Goal: Task Accomplishment & Management: Manage account settings

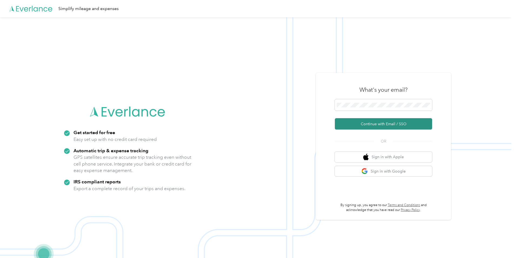
click at [356, 125] on button "Continue with Email / SSO" at bounding box center [383, 123] width 97 height 11
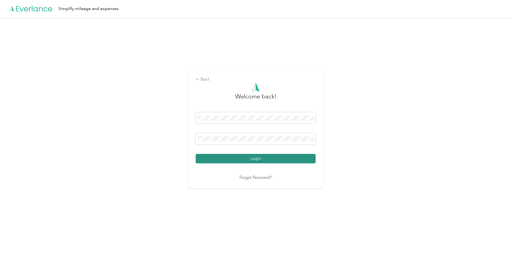
click at [278, 163] on button "Login" at bounding box center [256, 158] width 120 height 9
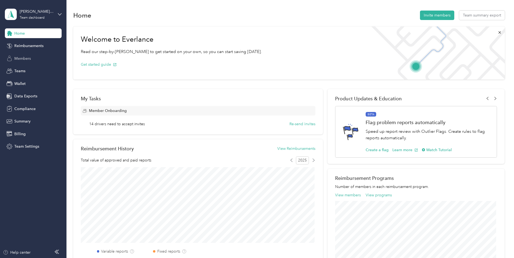
click at [24, 56] on span "Members" at bounding box center [22, 59] width 16 height 6
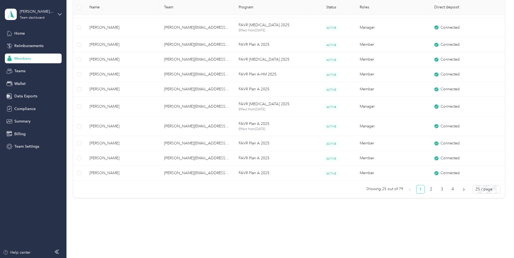
scroll to position [350, 0]
click at [463, 189] on icon "right" at bounding box center [464, 189] width 2 height 3
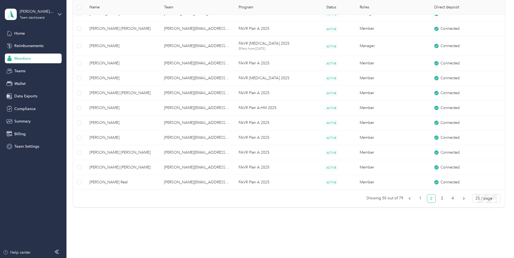
scroll to position [346, 0]
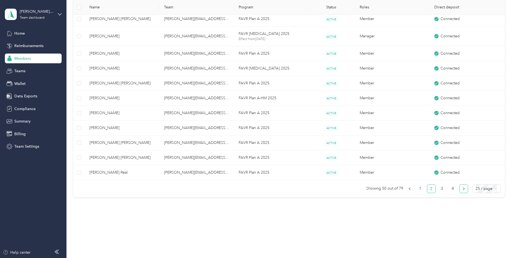
click at [463, 189] on icon "right" at bounding box center [463, 188] width 3 height 3
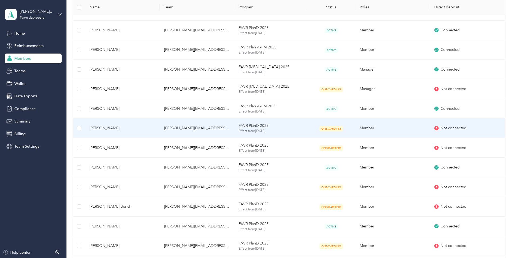
click at [133, 128] on span "[PERSON_NAME]" at bounding box center [122, 128] width 66 height 6
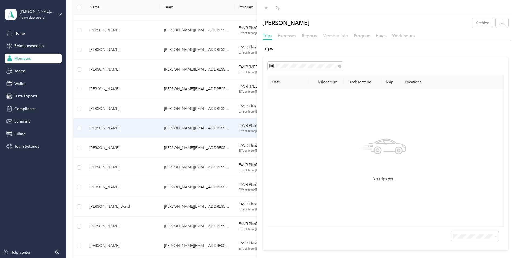
click at [332, 37] on span "Member info" at bounding box center [335, 35] width 25 height 5
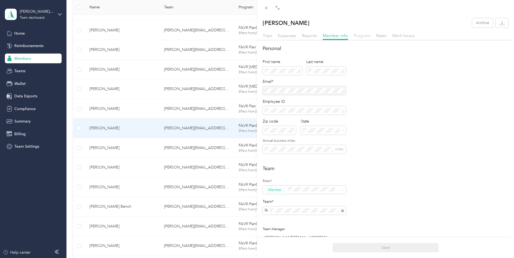
click at [359, 34] on span "Program" at bounding box center [362, 35] width 17 height 5
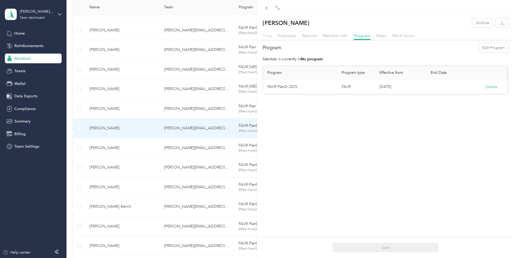
click at [271, 35] on span "Trips" at bounding box center [267, 35] width 9 height 5
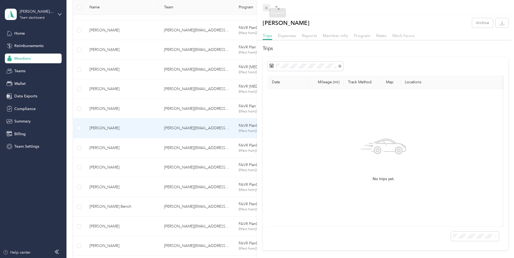
click at [266, 8] on icon at bounding box center [266, 8] width 3 height 3
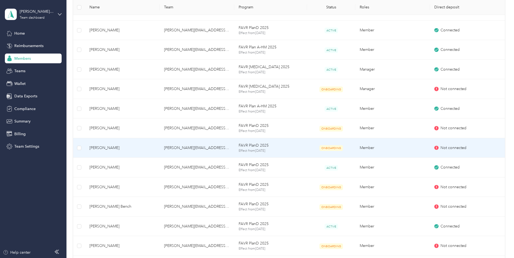
click at [119, 148] on span "[PERSON_NAME]" at bounding box center [122, 148] width 66 height 6
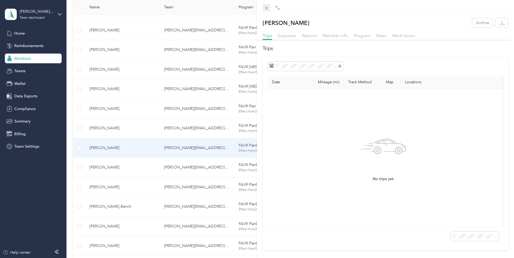
click at [266, 9] on icon at bounding box center [266, 8] width 3 height 3
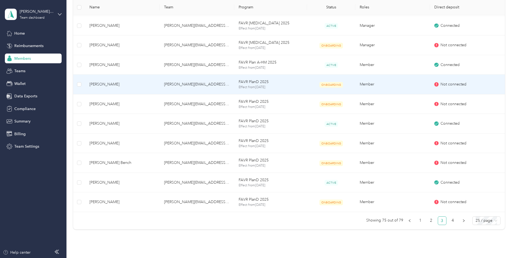
scroll to position [421, 0]
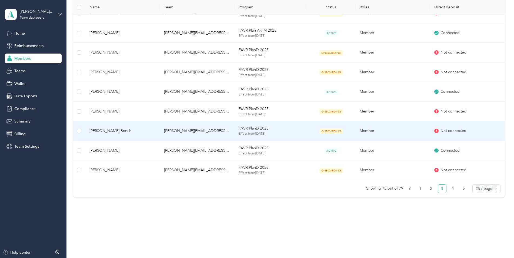
click at [159, 136] on td "[PERSON_NAME] Bench" at bounding box center [122, 131] width 75 height 20
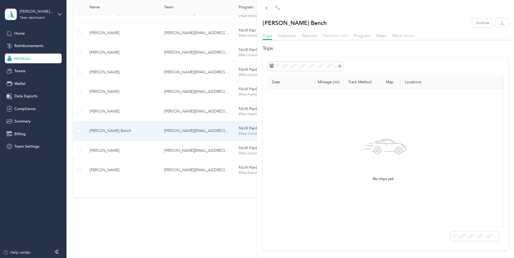
click at [332, 38] on span "Member info" at bounding box center [335, 35] width 25 height 5
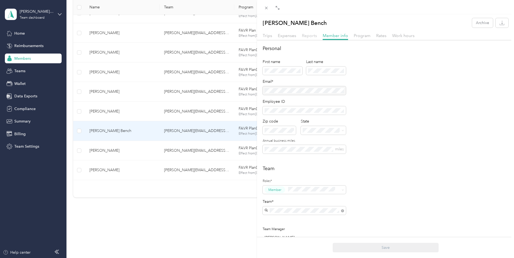
click at [315, 36] on span "Reports" at bounding box center [309, 35] width 15 height 5
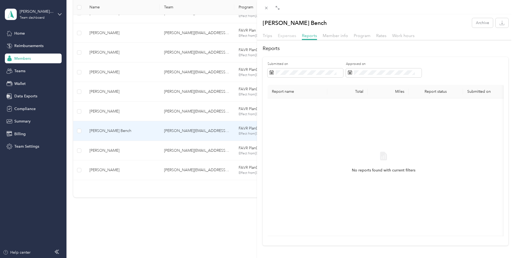
click at [285, 36] on span "Expenses" at bounding box center [287, 35] width 18 height 5
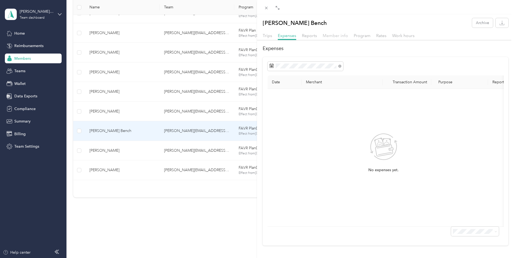
click at [343, 36] on span "Member info" at bounding box center [335, 35] width 25 height 5
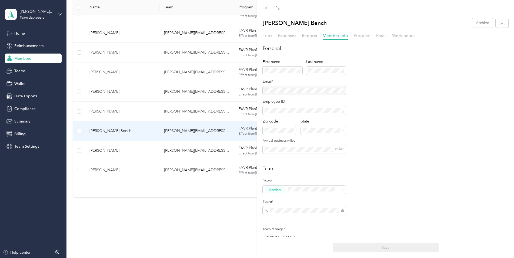
click at [360, 36] on span "Program" at bounding box center [362, 35] width 17 height 5
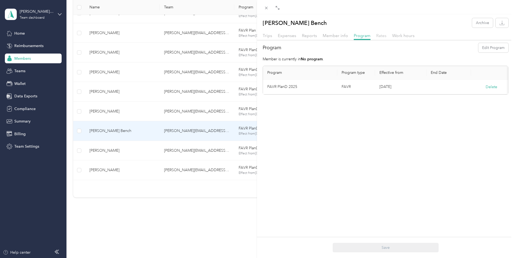
click at [384, 36] on span "Rates" at bounding box center [381, 35] width 10 height 5
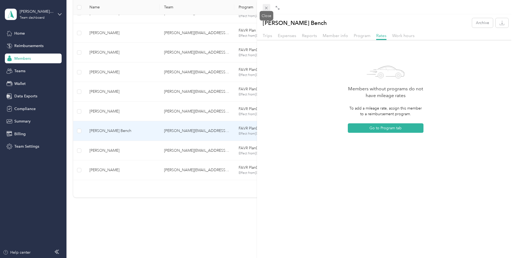
click at [265, 7] on icon at bounding box center [266, 8] width 5 height 5
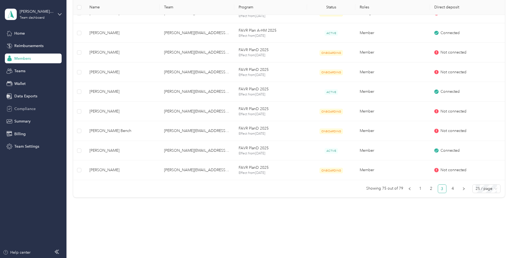
click at [24, 111] on span "Compliance" at bounding box center [24, 109] width 21 height 6
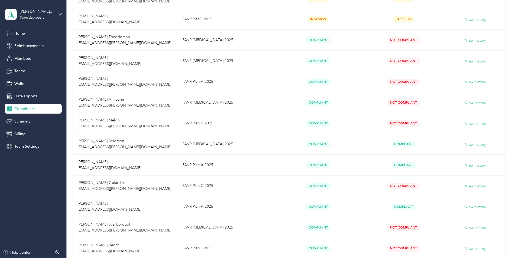
scroll to position [351, 0]
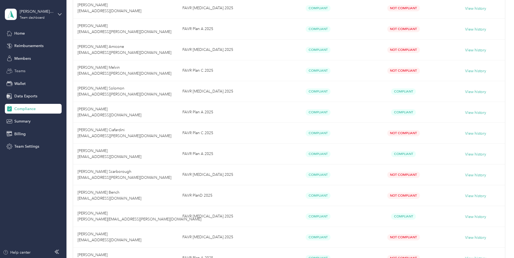
click at [14, 70] on div "Teams" at bounding box center [33, 71] width 57 height 10
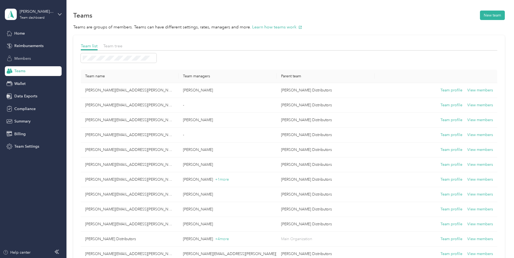
click at [16, 57] on span "Members" at bounding box center [22, 59] width 16 height 6
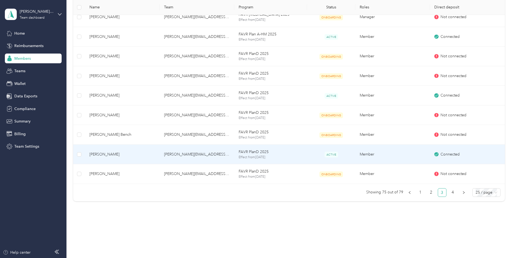
scroll to position [421, 0]
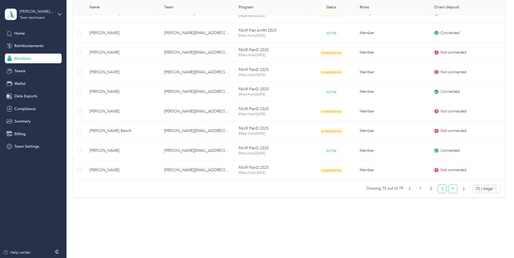
click at [453, 186] on link "4" at bounding box center [453, 189] width 8 height 8
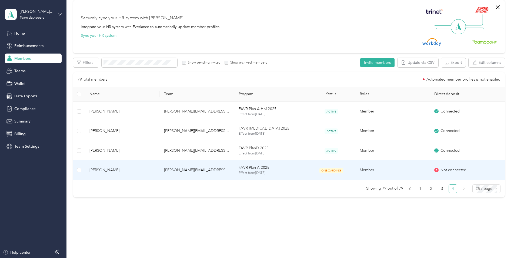
click at [149, 173] on span "[PERSON_NAME]" at bounding box center [122, 170] width 66 height 6
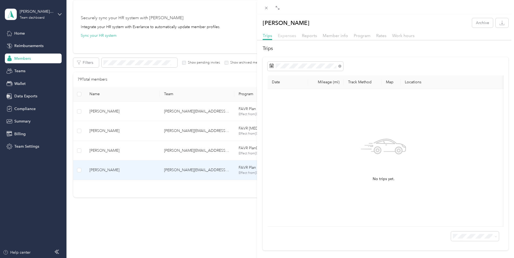
click at [287, 36] on span "Expenses" at bounding box center [287, 35] width 18 height 5
click at [318, 36] on div "Trips Expenses Reports Member info Program Rates Work hours" at bounding box center [385, 36] width 257 height 8
click at [312, 36] on span "Reports" at bounding box center [309, 35] width 15 height 5
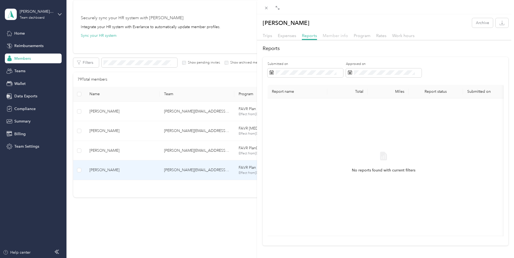
click at [333, 34] on span "Member info" at bounding box center [335, 35] width 25 height 5
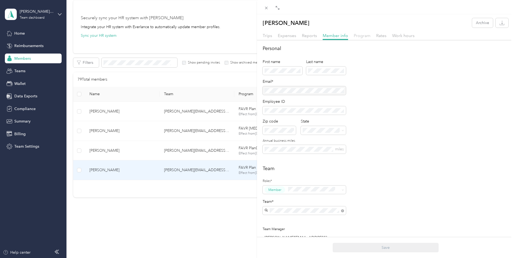
click at [363, 36] on span "Program" at bounding box center [362, 35] width 17 height 5
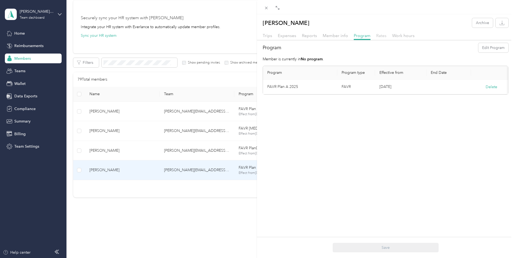
click at [381, 35] on span "Rates" at bounding box center [381, 35] width 10 height 5
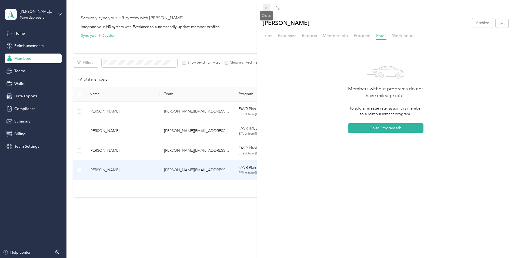
click at [265, 7] on icon at bounding box center [266, 8] width 5 height 5
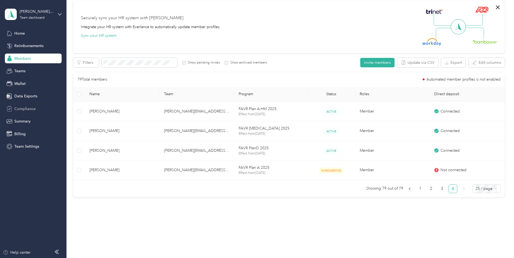
click at [21, 109] on span "Compliance" at bounding box center [24, 109] width 21 height 6
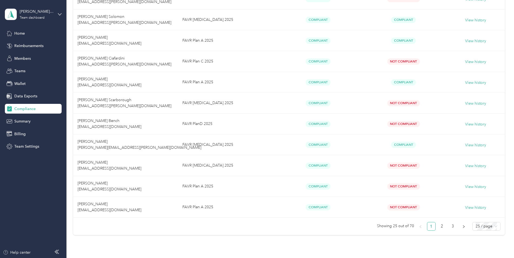
scroll to position [456, 0]
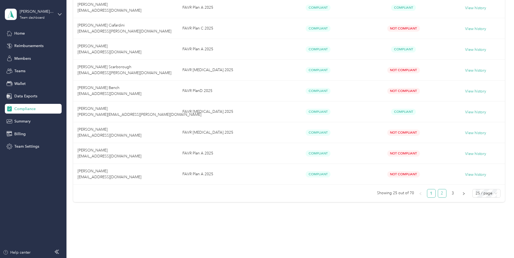
click at [440, 191] on link "2" at bounding box center [442, 193] width 8 height 8
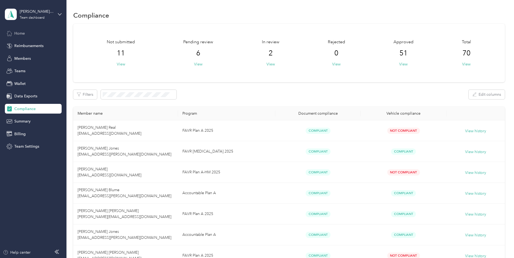
click at [17, 32] on span "Home" at bounding box center [19, 34] width 11 height 6
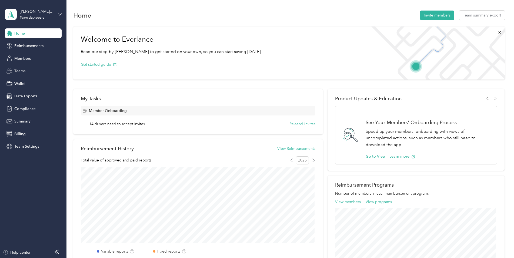
click at [20, 73] on span "Teams" at bounding box center [19, 71] width 11 height 6
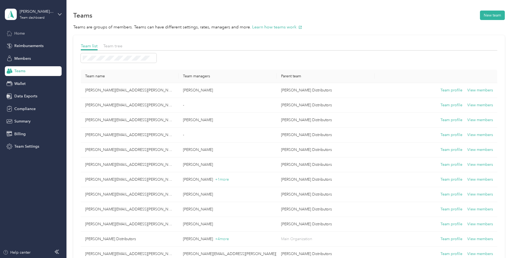
click at [19, 36] on span "Home" at bounding box center [19, 34] width 11 height 6
